Goal: Leave review/rating: Leave review/rating

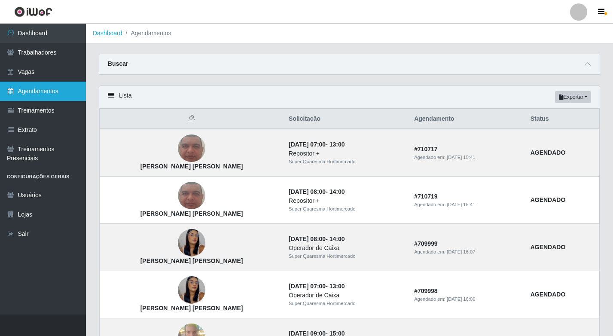
click at [50, 100] on link "Agendamentos" at bounding box center [43, 91] width 86 height 19
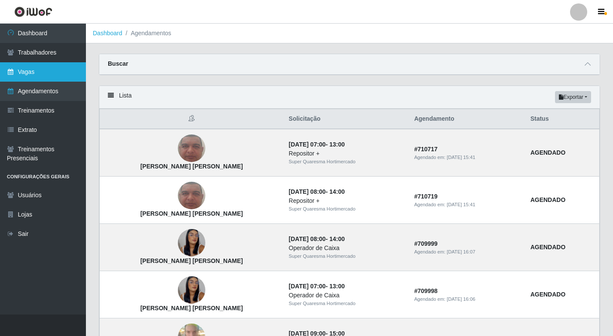
click at [44, 76] on link "Vagas" at bounding box center [43, 71] width 86 height 19
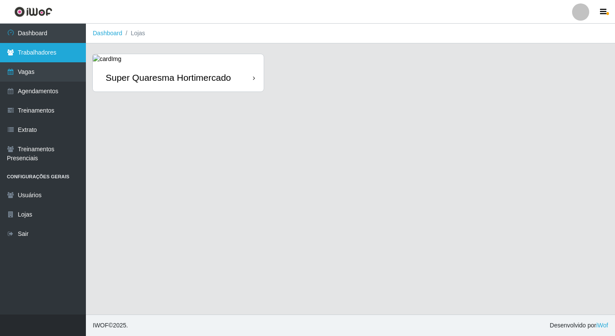
click at [64, 52] on link "Trabalhadores" at bounding box center [43, 52] width 86 height 19
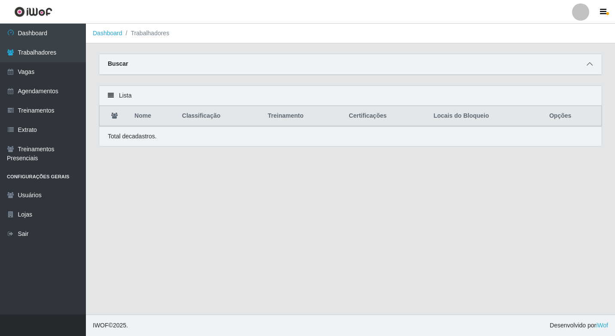
click at [594, 66] on span at bounding box center [590, 64] width 10 height 10
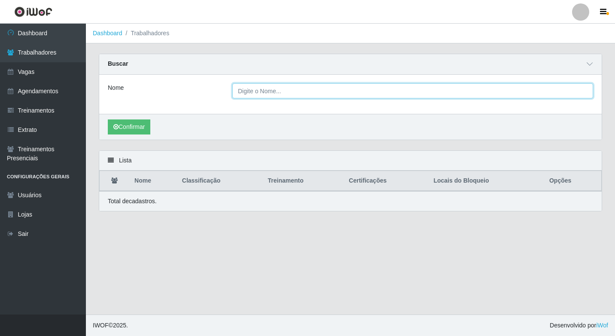
click at [296, 87] on input "Nome" at bounding box center [412, 90] width 361 height 15
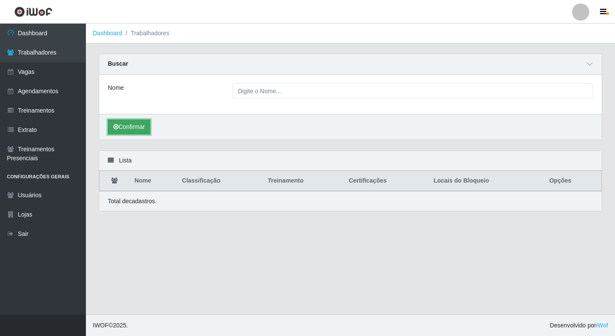
click at [143, 126] on button "Confirmar" at bounding box center [129, 126] width 43 height 15
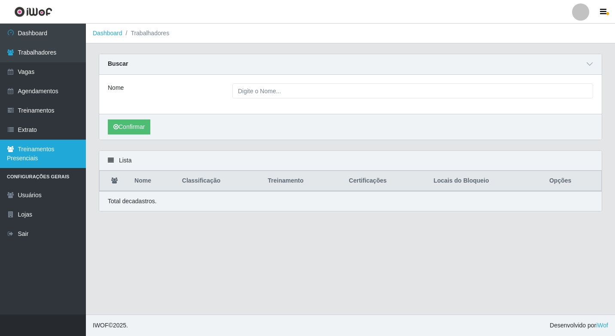
click at [58, 151] on link "Treinamentos Presenciais" at bounding box center [43, 154] width 86 height 28
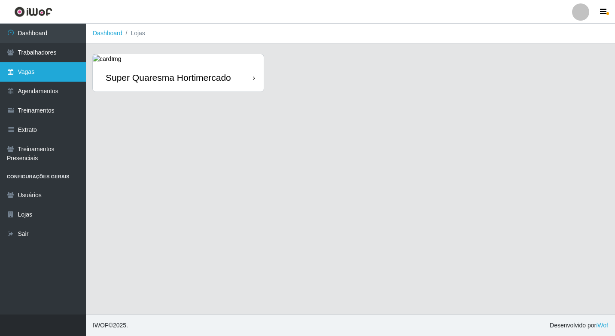
click at [21, 74] on link "Vagas" at bounding box center [43, 71] width 86 height 19
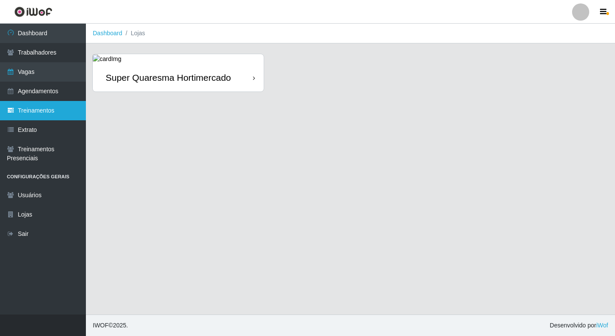
click at [18, 104] on link "Treinamentos" at bounding box center [43, 110] width 86 height 19
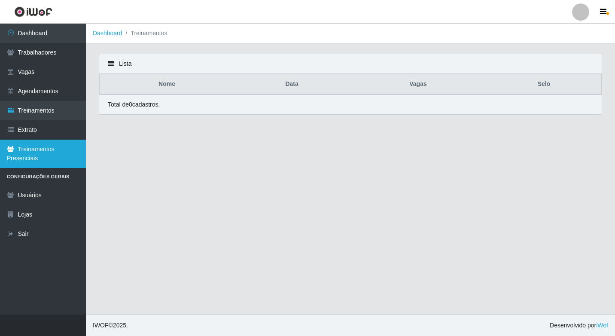
click at [52, 140] on link "Treinamentos Presenciais" at bounding box center [43, 154] width 86 height 28
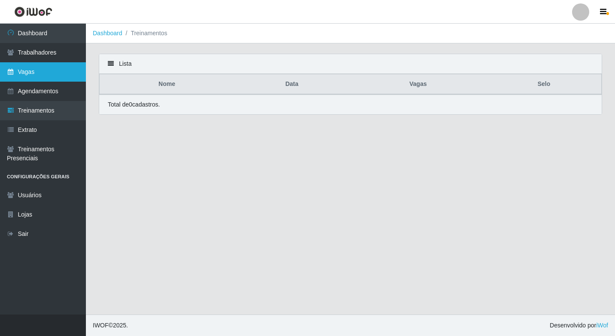
click at [49, 77] on link "Vagas" at bounding box center [43, 71] width 86 height 19
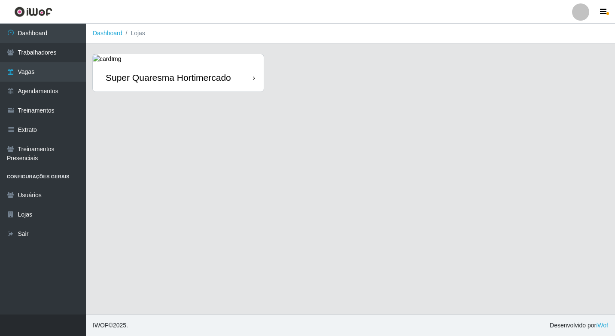
click at [108, 67] on div "Super Quaresma Hortimercado" at bounding box center [178, 78] width 171 height 28
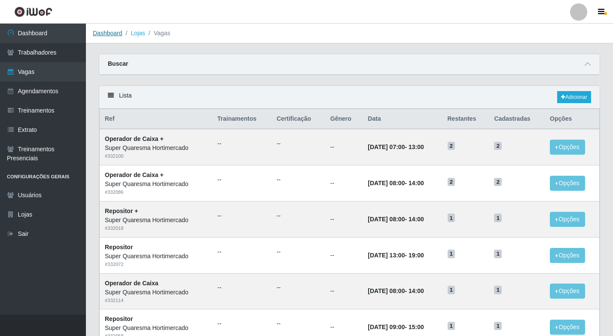
click at [108, 36] on link "Dashboard" at bounding box center [108, 33] width 30 height 7
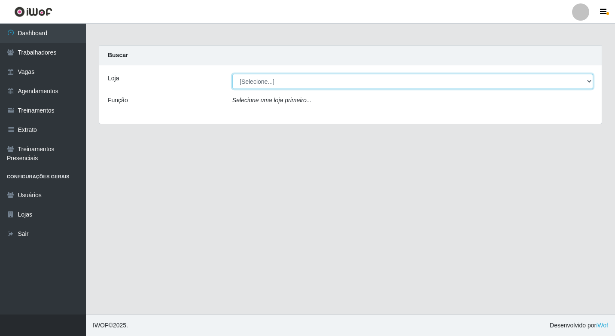
click at [285, 79] on select "[Selecione...] Super Quaresma Hortimercado" at bounding box center [412, 81] width 361 height 15
select select "511"
click at [232, 74] on select "[Selecione...] Super Quaresma Hortimercado" at bounding box center [412, 81] width 361 height 15
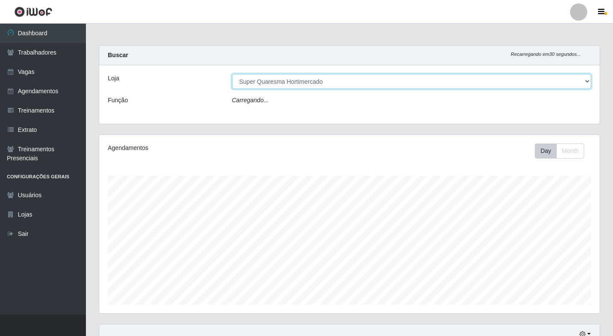
scroll to position [178, 501]
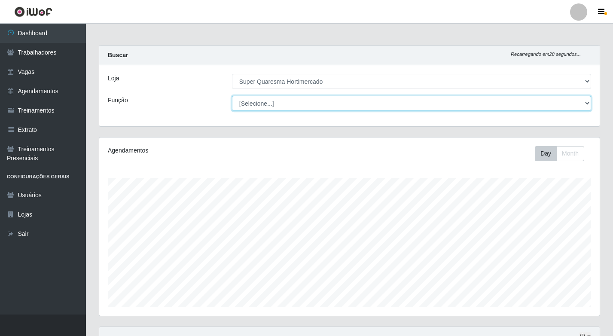
click at [265, 108] on select "[Selecione...] ASG ASG + ASG ++ Operador de Caixa Operador de Caixa + Operador …" at bounding box center [411, 103] width 359 height 15
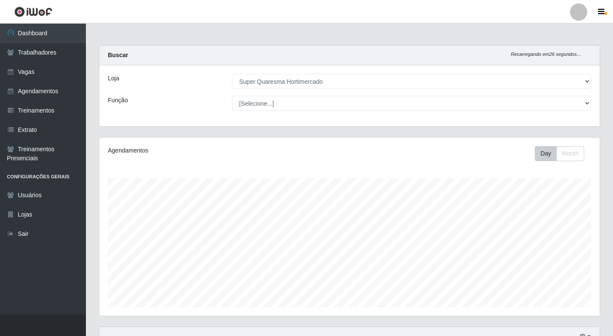
click at [196, 120] on div "Loja [Selecione...] Super Quaresma Hortimercado Função [Selecione...] ASG ASG +…" at bounding box center [349, 95] width 501 height 61
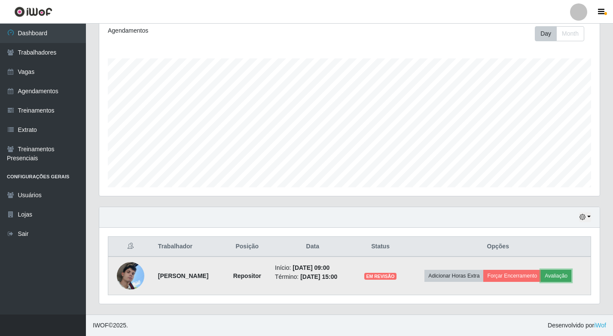
click at [554, 278] on button "Avaliação" at bounding box center [556, 276] width 31 height 12
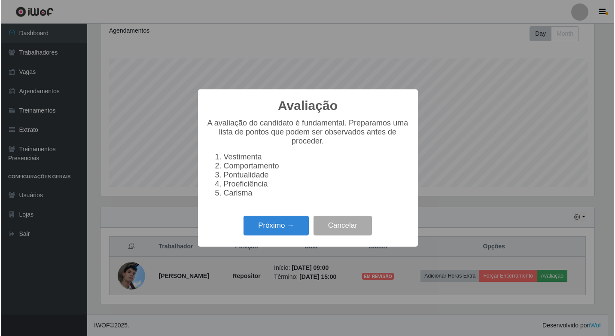
scroll to position [178, 496]
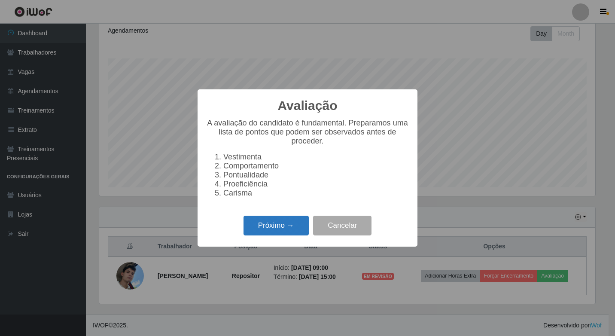
click at [267, 236] on button "Próximo →" at bounding box center [276, 226] width 65 height 20
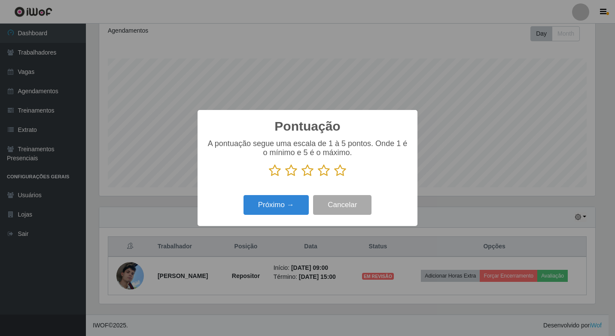
scroll to position [429468, 429150]
click at [346, 173] on icon at bounding box center [340, 170] width 12 height 13
click at [334, 177] on input "radio" at bounding box center [334, 177] width 0 height 0
click at [342, 174] on icon at bounding box center [340, 170] width 12 height 13
click at [334, 177] on input "radio" at bounding box center [334, 177] width 0 height 0
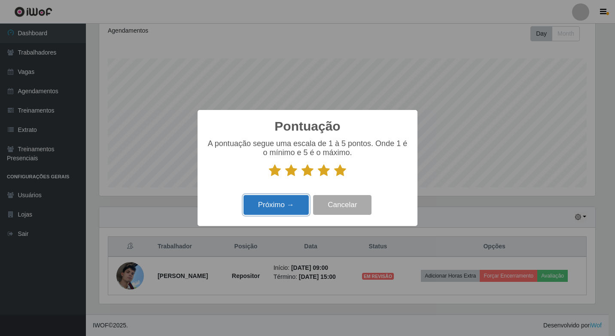
click at [273, 200] on button "Próximo →" at bounding box center [276, 205] width 65 height 20
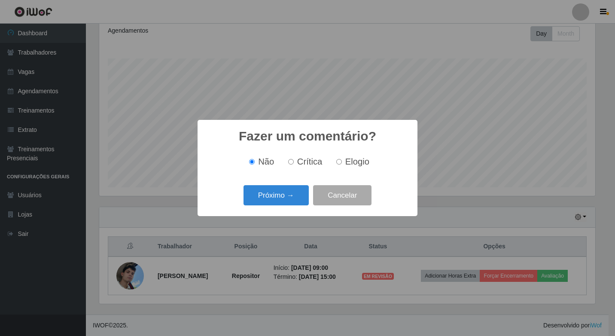
click at [364, 164] on span "Elogio" at bounding box center [357, 161] width 24 height 9
click at [342, 164] on input "Elogio" at bounding box center [339, 162] width 6 height 6
radio input "true"
click at [283, 192] on button "Próximo →" at bounding box center [276, 195] width 65 height 20
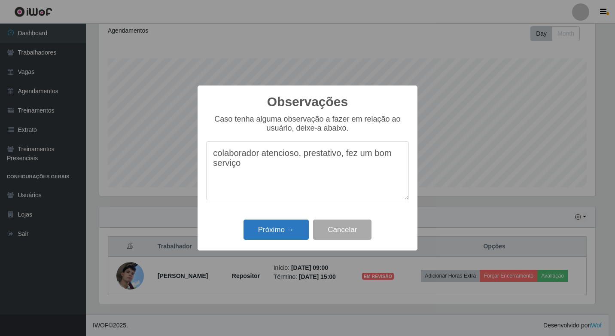
type textarea "colaborador atencioso, prestativo, fez um bom serviço"
click at [286, 235] on button "Próximo →" at bounding box center [276, 230] width 65 height 20
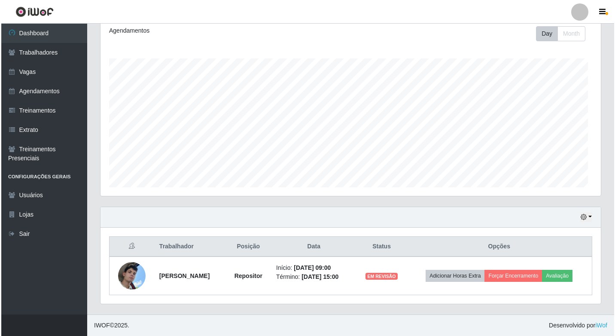
scroll to position [178, 501]
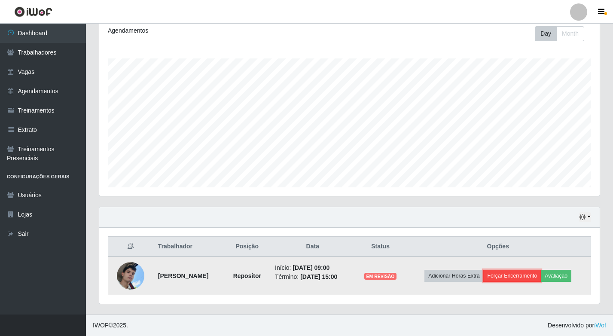
click at [514, 278] on button "Forçar Encerramento" at bounding box center [512, 276] width 58 height 12
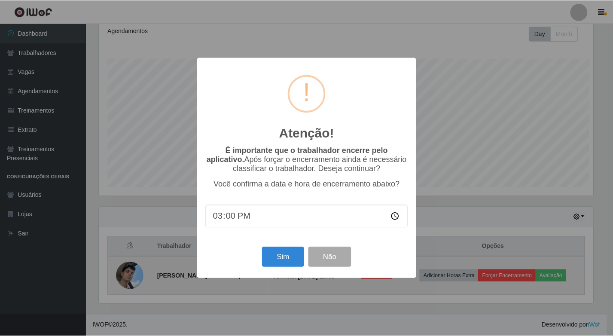
scroll to position [178, 496]
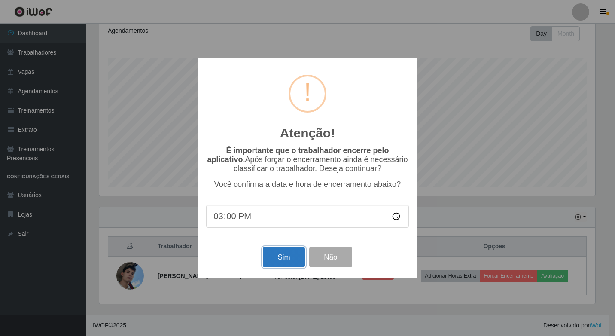
click at [289, 264] on button "Sim" at bounding box center [284, 257] width 42 height 20
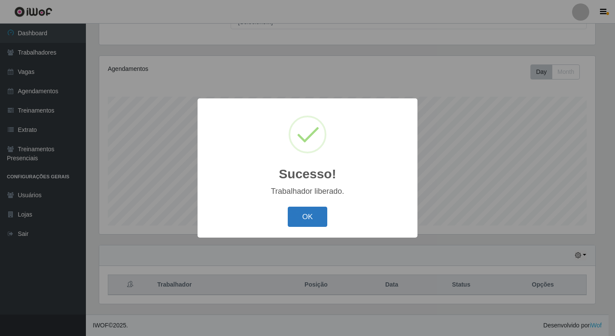
click at [293, 221] on button "OK" at bounding box center [308, 217] width 40 height 20
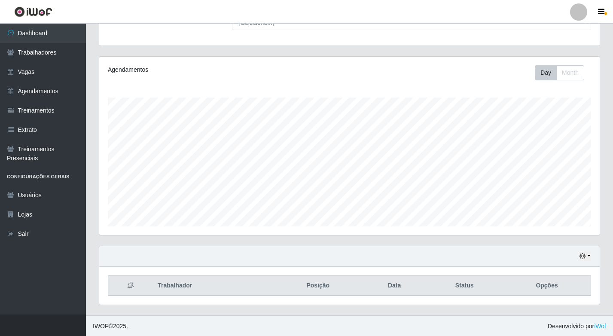
scroll to position [82, 0]
